Goal: Task Accomplishment & Management: Use online tool/utility

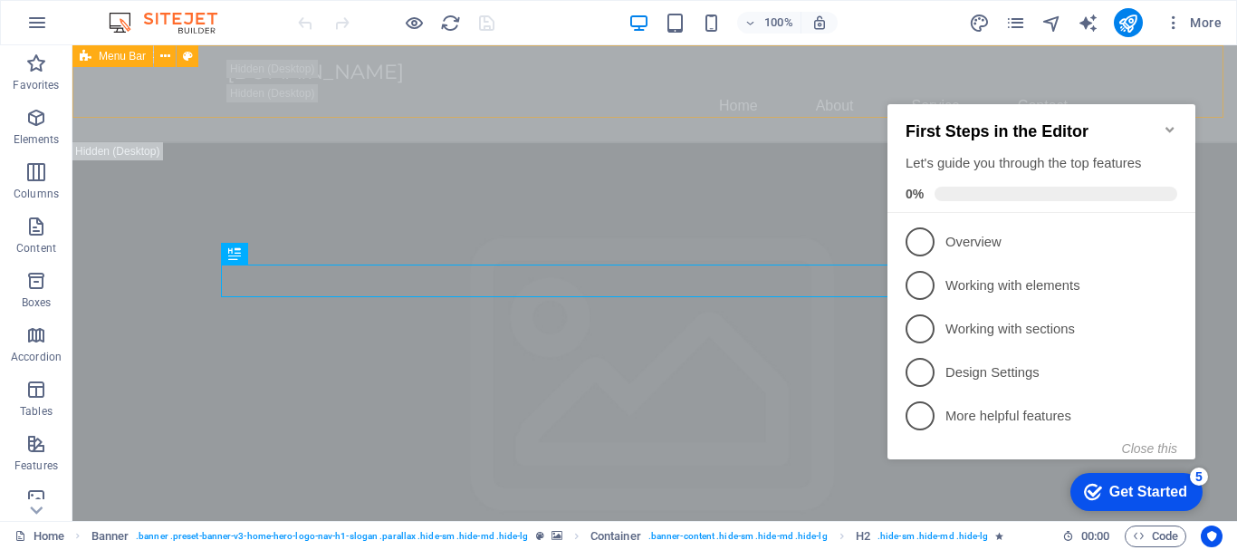
click at [126, 56] on span "Menu Bar" at bounding box center [122, 56] width 47 height 11
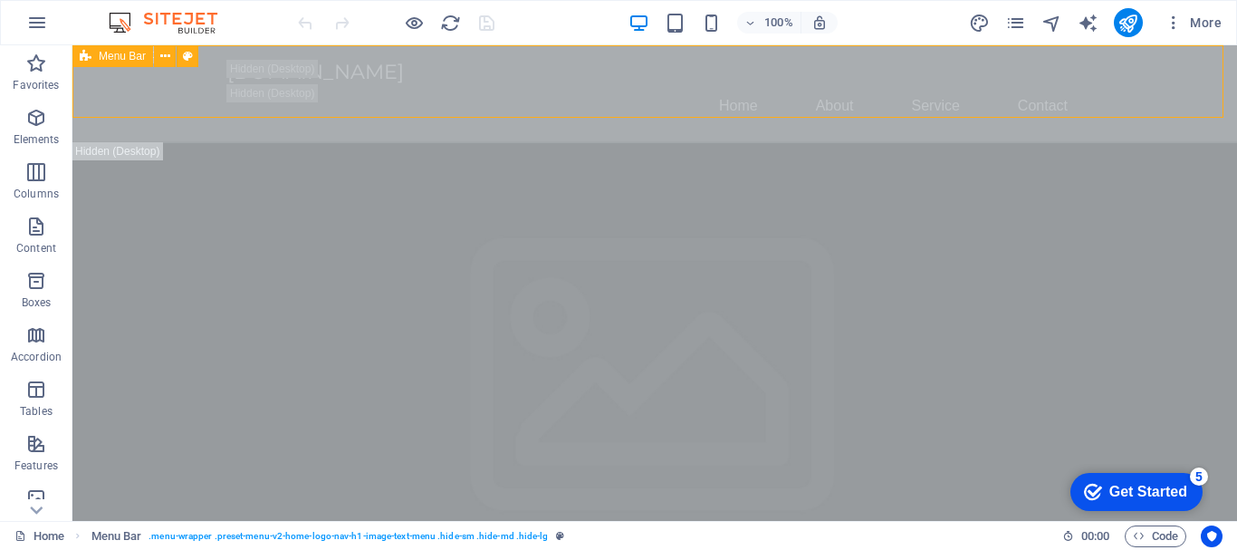
click at [126, 56] on span "Menu Bar" at bounding box center [122, 56] width 47 height 11
click at [0, 0] on icon at bounding box center [0, 0] width 0 height 0
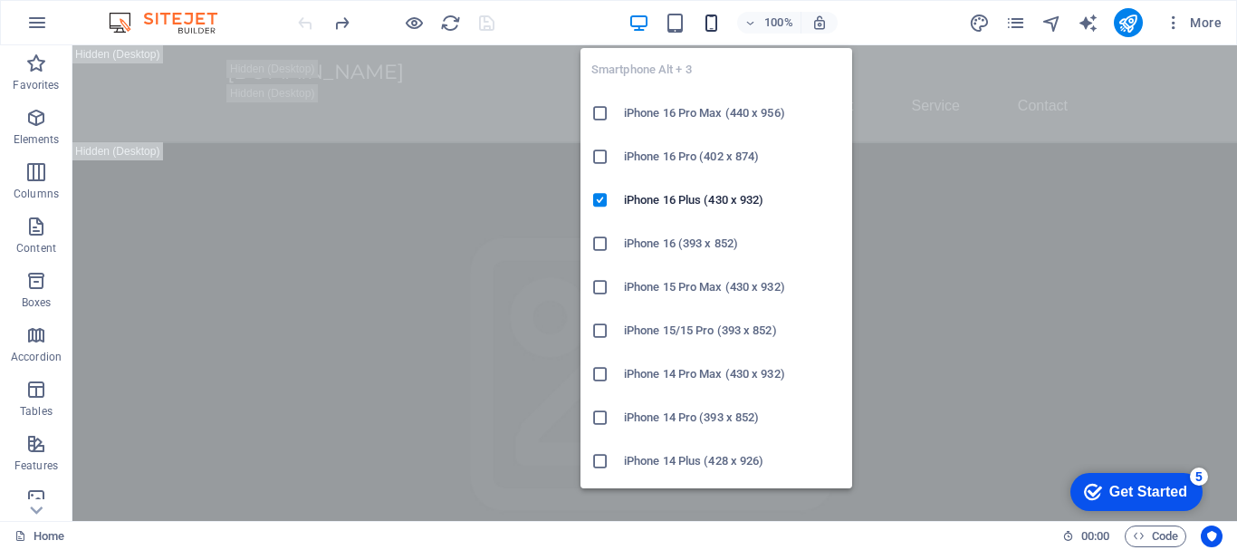
click at [714, 14] on icon "button" at bounding box center [711, 23] width 21 height 21
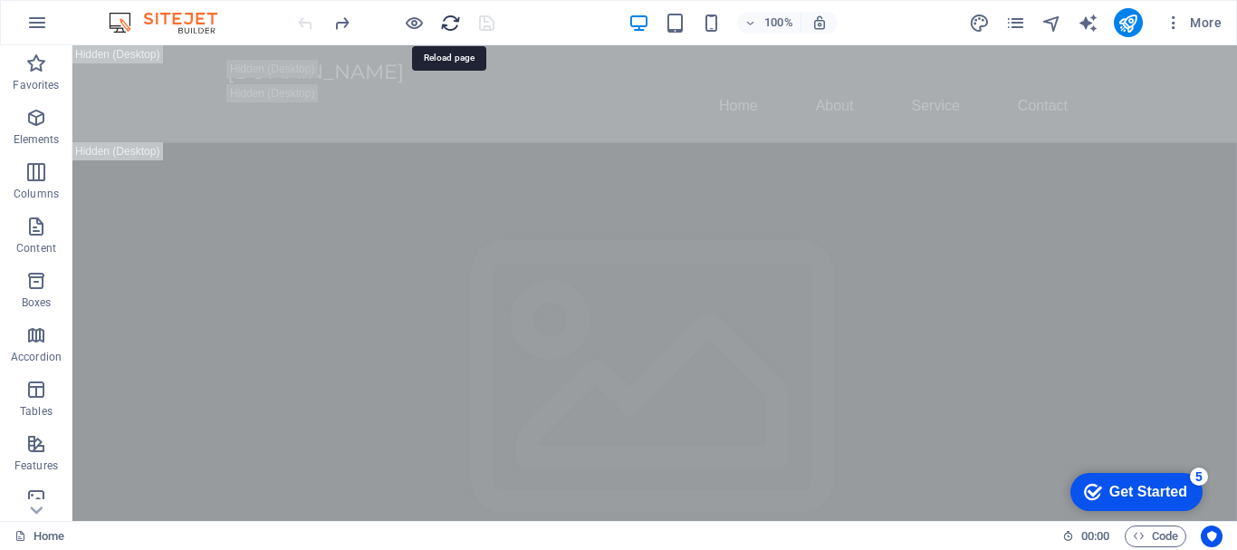
click at [0, 0] on icon "reload" at bounding box center [0, 0] width 0 height 0
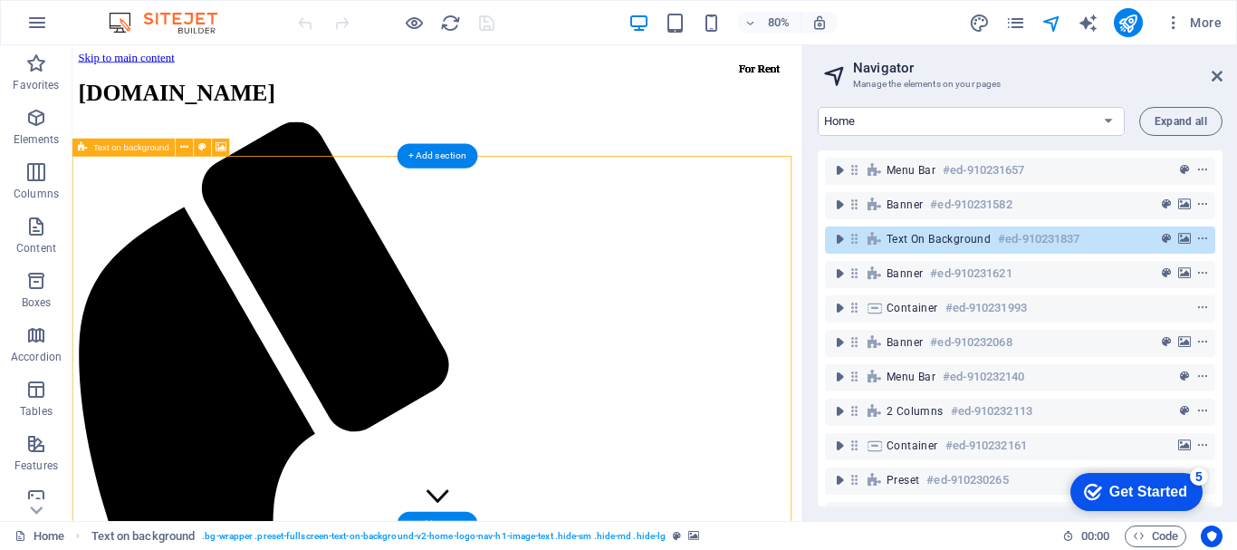
scroll to position [302, 0]
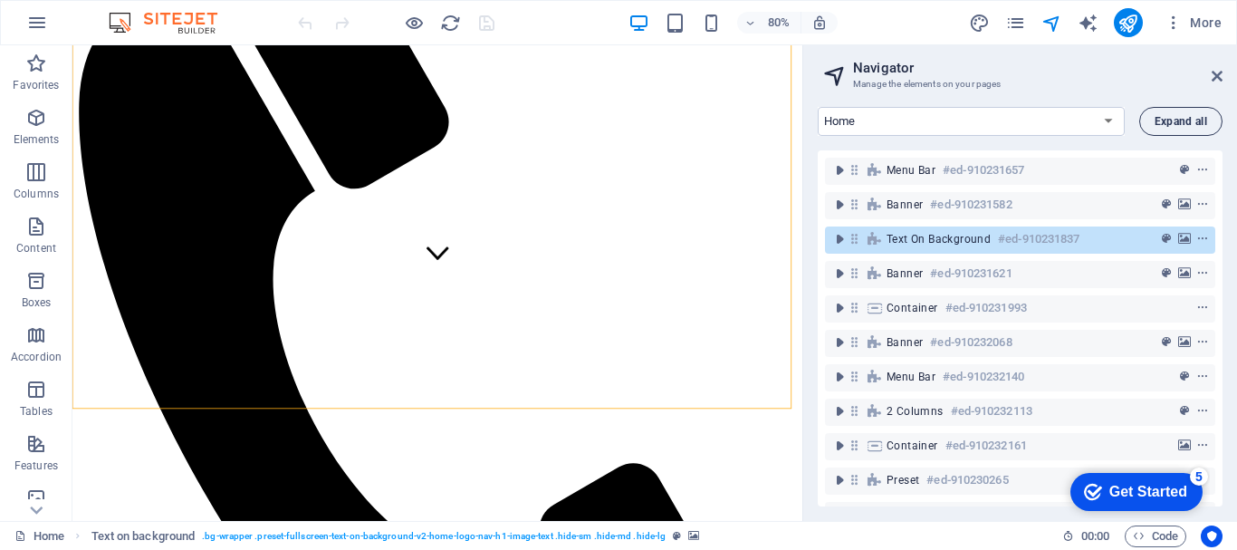
click at [1174, 113] on button "Expand all" at bounding box center [1180, 121] width 83 height 29
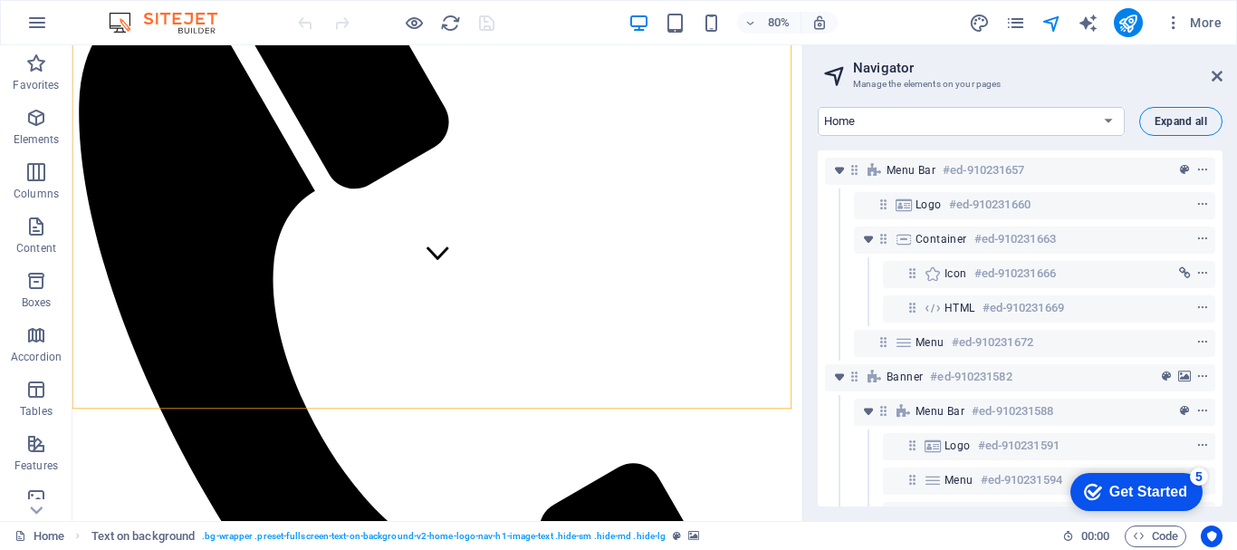
scroll to position [469, 0]
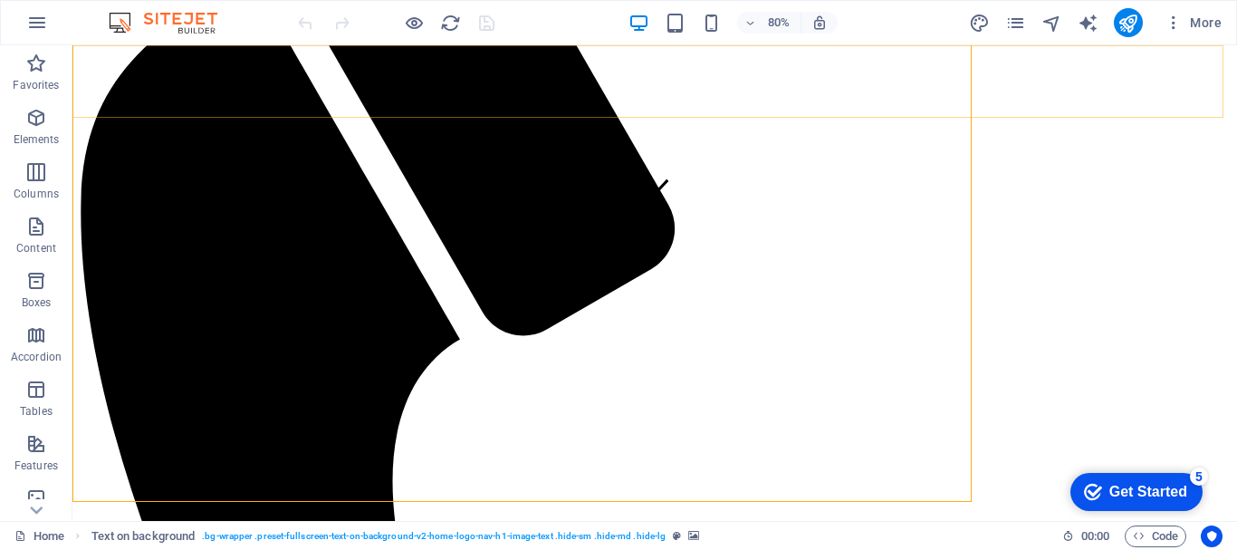
scroll to position [301, 0]
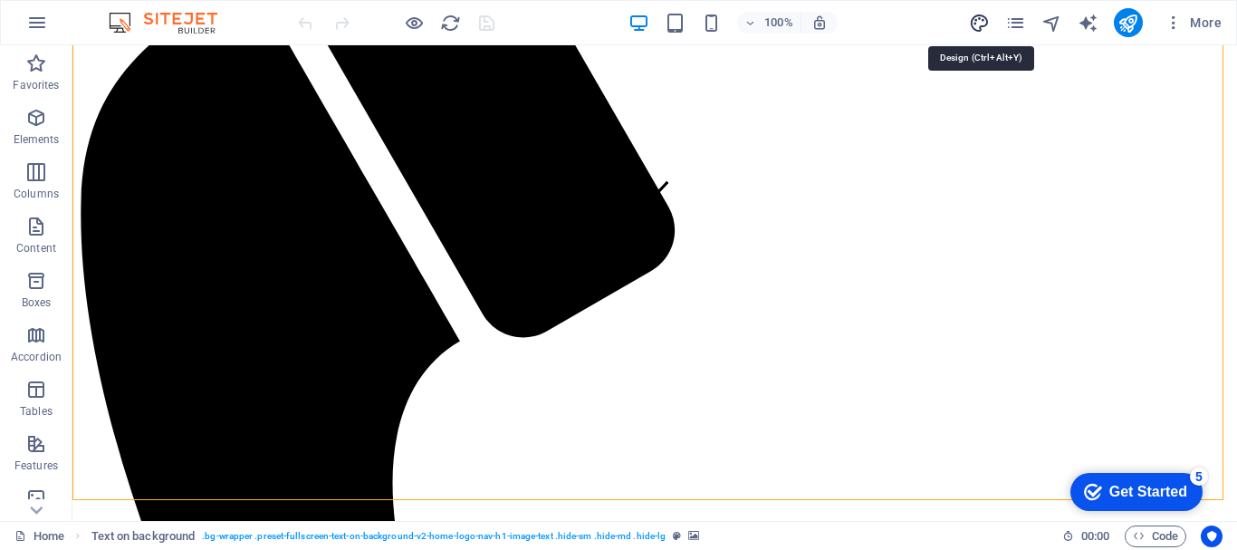
select select "px"
select select "200"
select select "px"
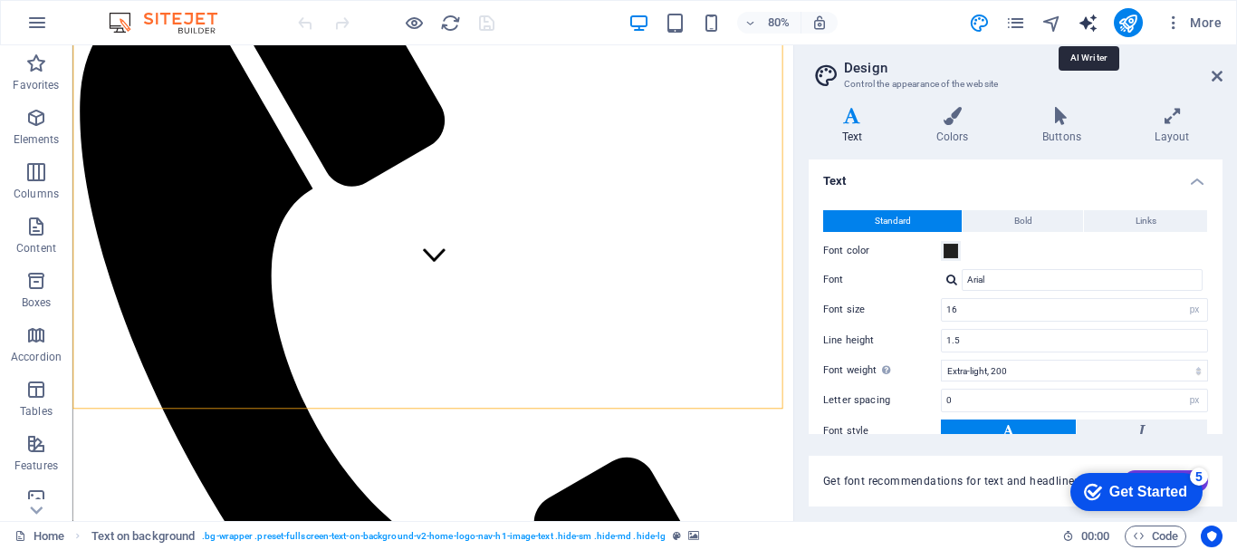
click at [1085, 17] on icon "text_generator" at bounding box center [1088, 23] width 21 height 21
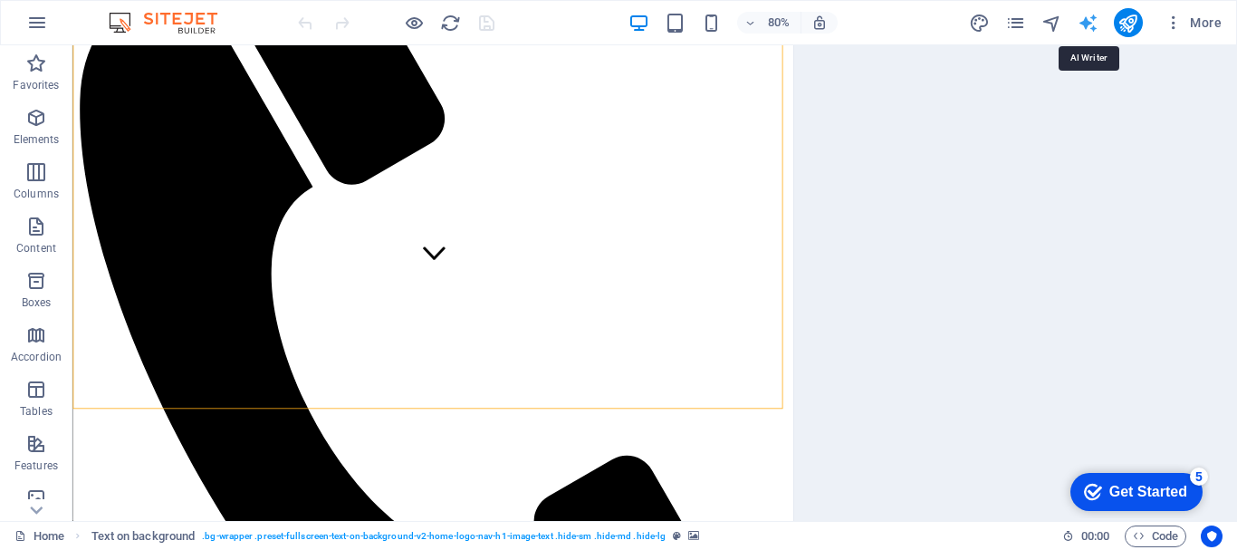
select select "English"
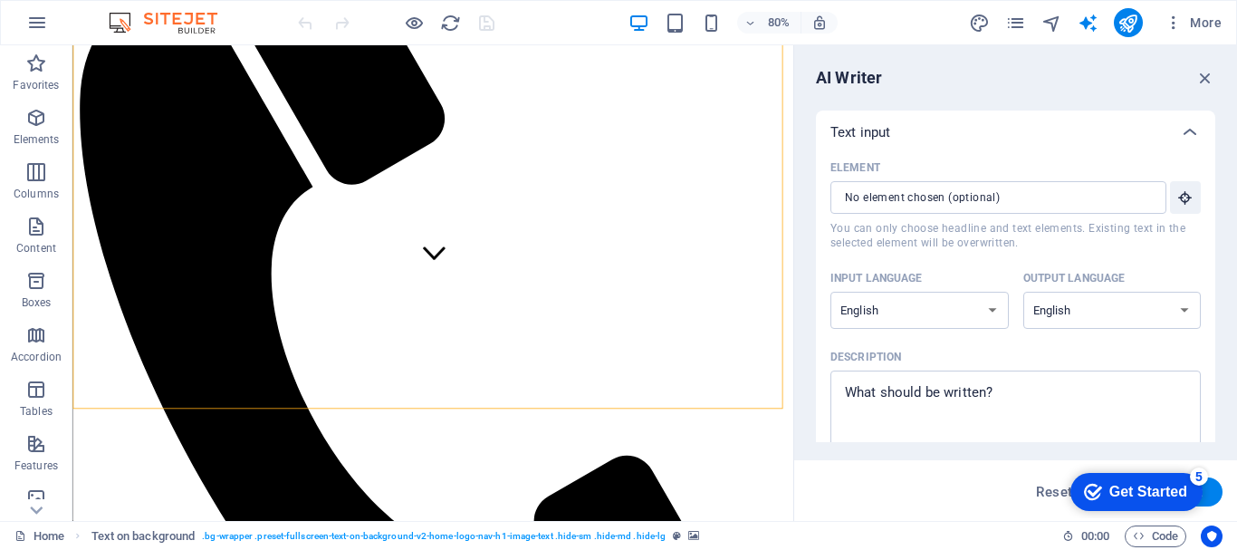
scroll to position [0, 0]
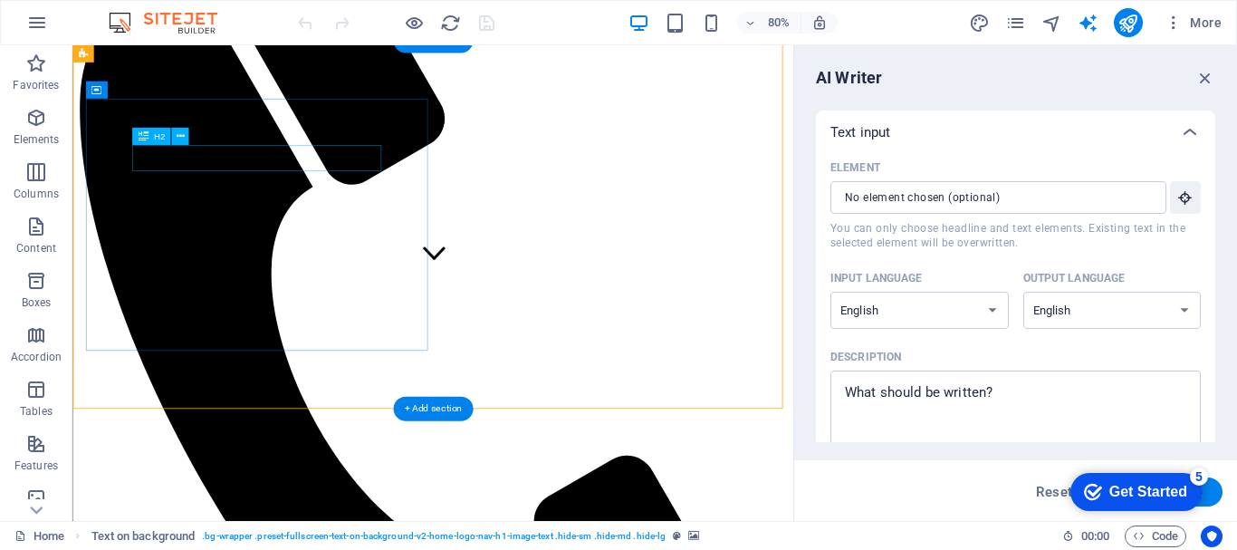
drag, startPoint x: 256, startPoint y: 182, endPoint x: 260, endPoint y: 191, distance: 9.8
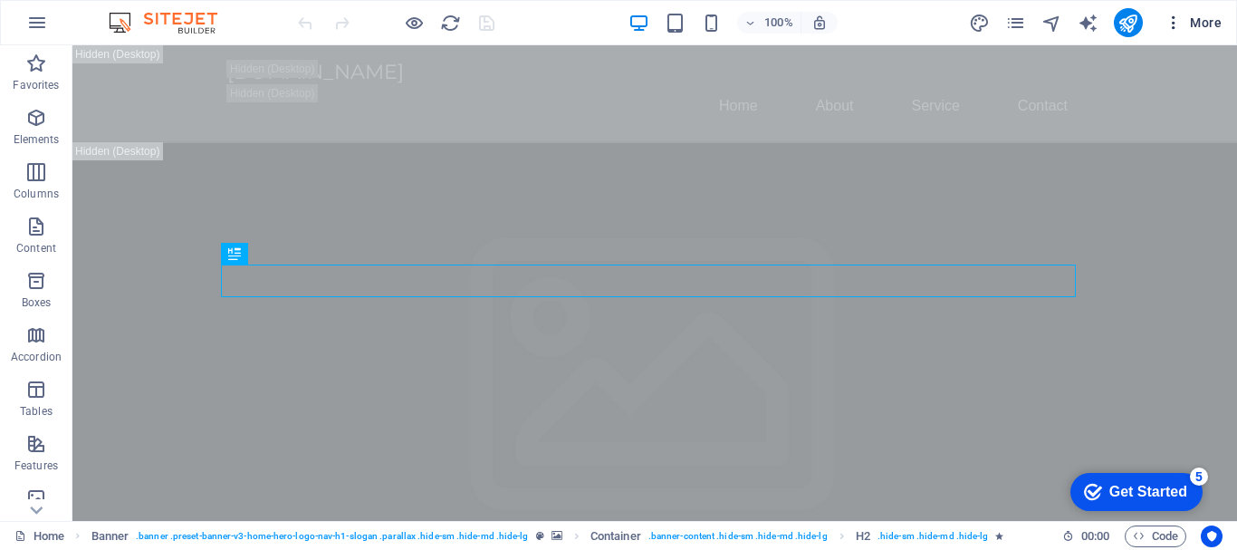
click at [0, 0] on icon "button" at bounding box center [0, 0] width 0 height 0
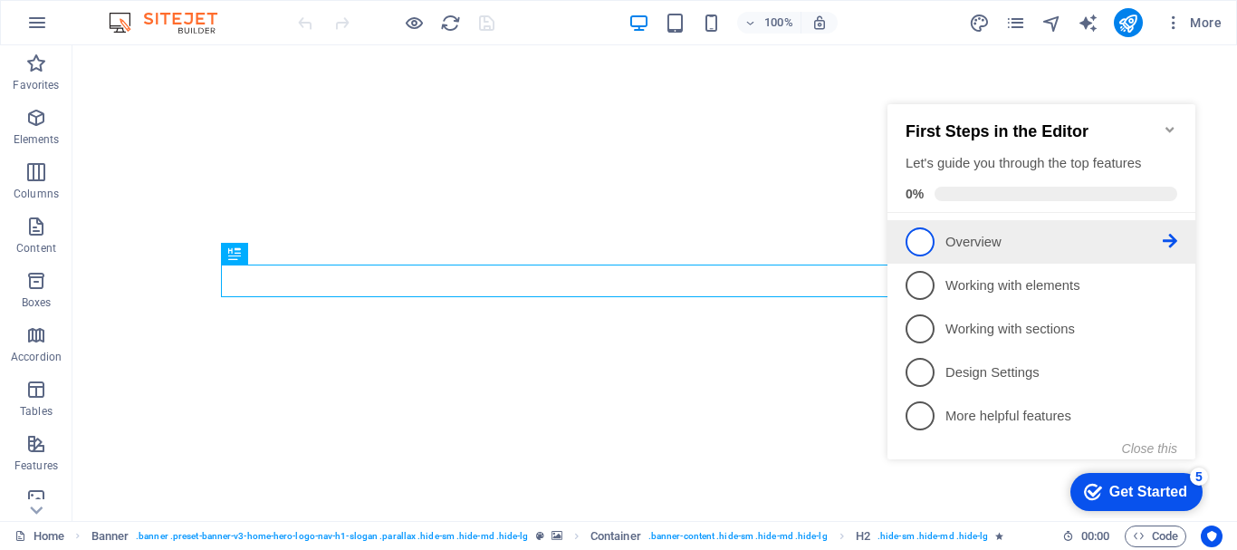
click at [911, 241] on span "1" at bounding box center [920, 241] width 29 height 29
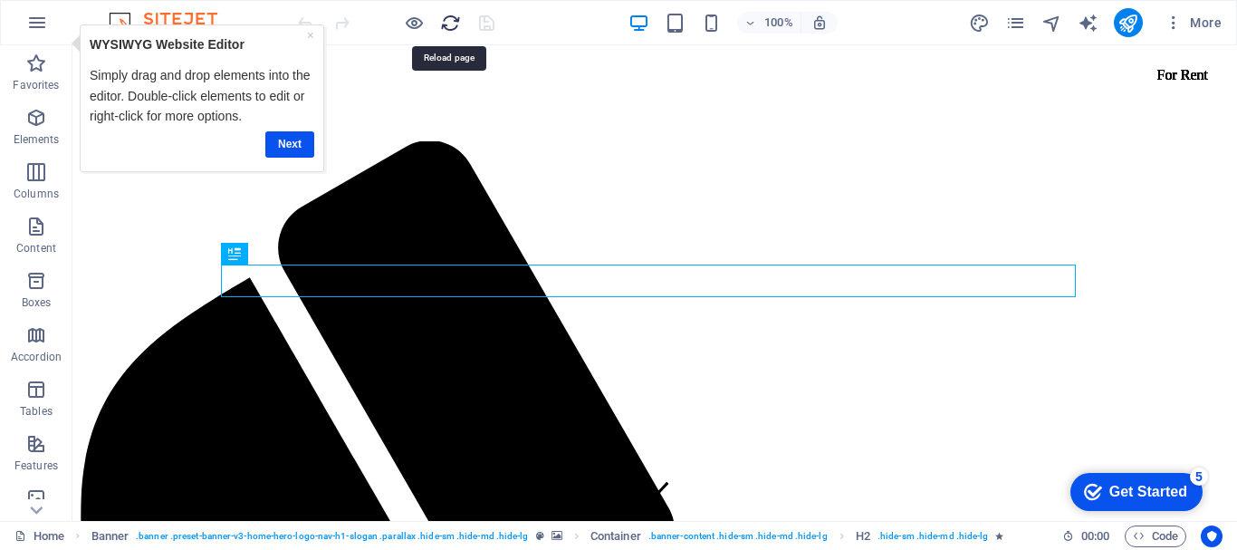
click at [0, 0] on icon "reload" at bounding box center [0, 0] width 0 height 0
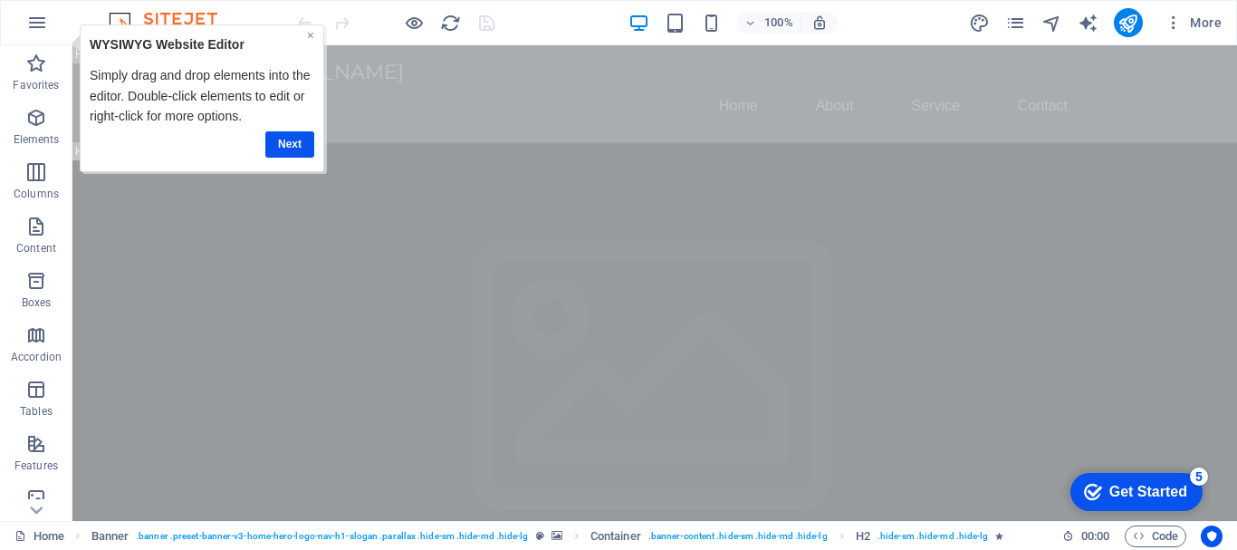
click at [309, 36] on link "×" at bounding box center [309, 35] width 7 height 14
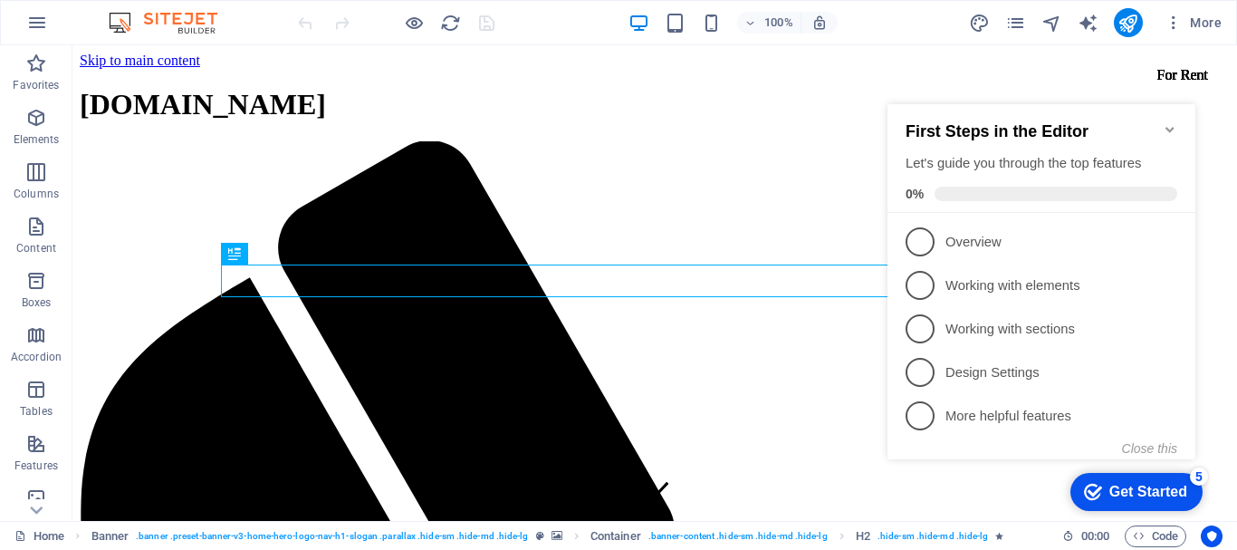
click at [1155, 492] on div "Get Started" at bounding box center [1148, 492] width 78 height 16
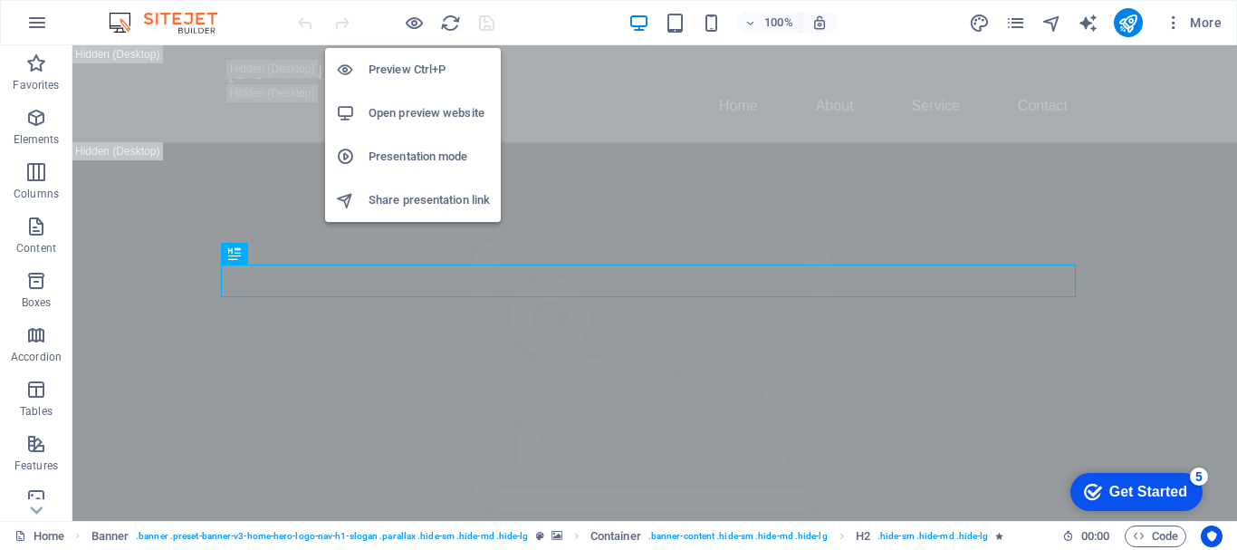
click at [0, 0] on h6 "Presentation mode" at bounding box center [0, 0] width 0 height 0
